Goal: Communication & Community: Connect with others

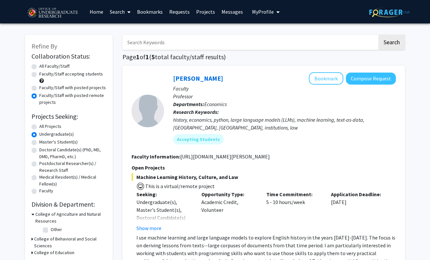
click at [235, 13] on link "Messages" at bounding box center [232, 11] width 28 height 23
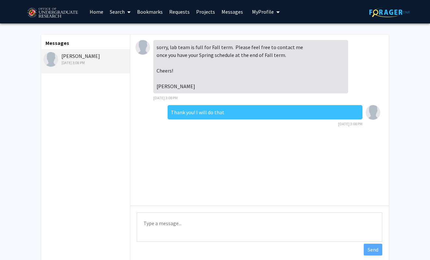
click at [79, 104] on div "Messages [PERSON_NAME] [DATE] 3:08 PM" at bounding box center [85, 148] width 90 height 227
click at [99, 8] on link "Home" at bounding box center [96, 11] width 20 height 23
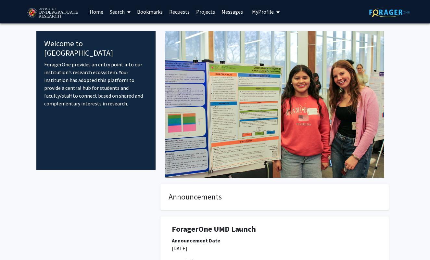
click at [232, 16] on link "Messages" at bounding box center [232, 11] width 28 height 23
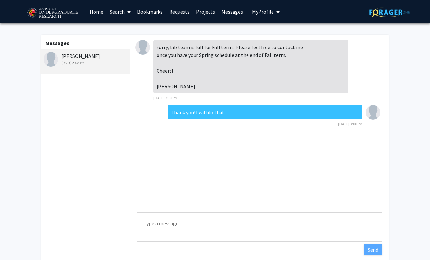
click at [96, 13] on link "Home" at bounding box center [96, 11] width 20 height 23
